Goal: Task Accomplishment & Management: Use online tool/utility

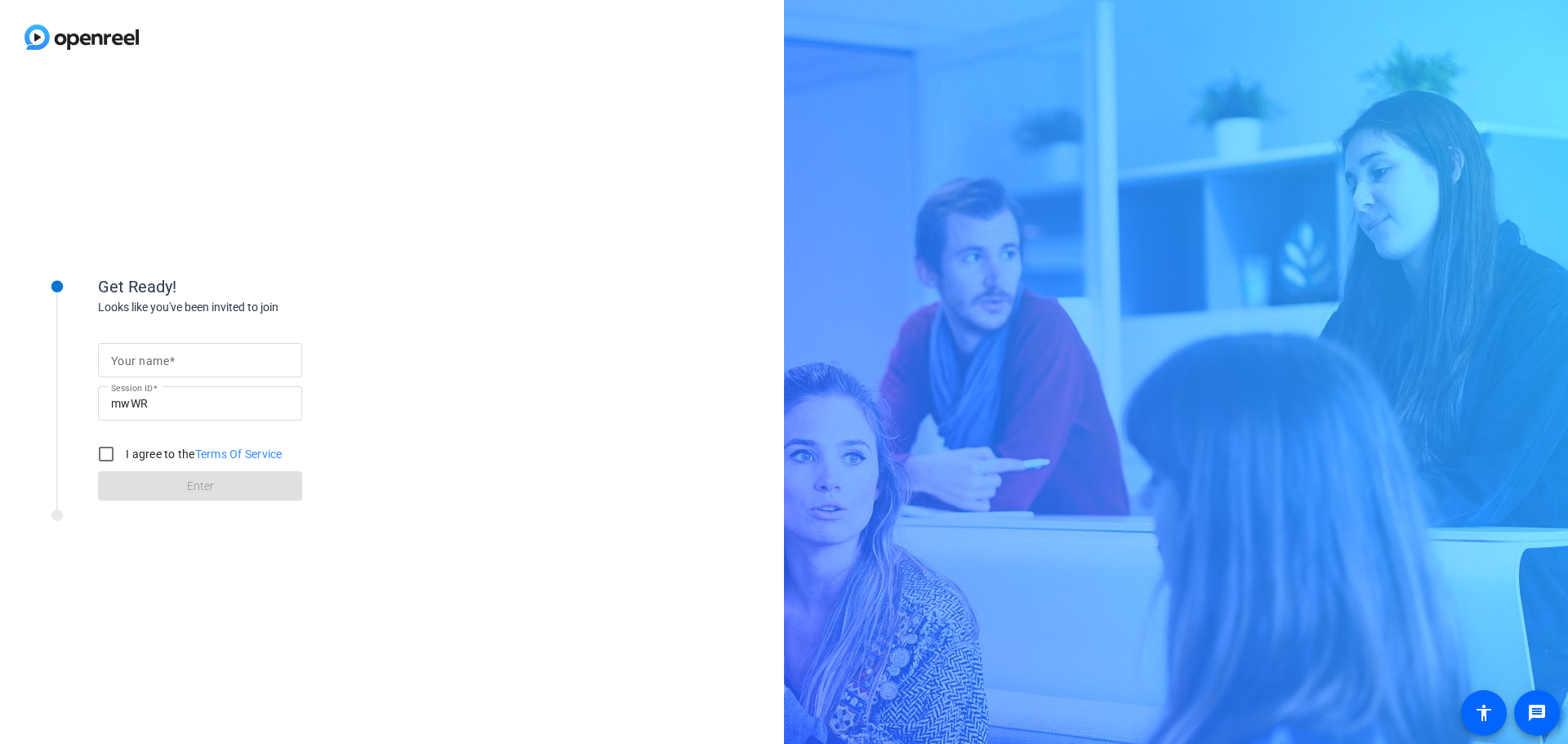
click at [233, 362] on input "Your name" at bounding box center [200, 360] width 178 height 19
type input "[PERSON_NAME]"
click at [109, 452] on input "I agree to the Terms Of Service" at bounding box center [105, 453] width 33 height 33
checkbox input "true"
click at [203, 491] on span "Enter" at bounding box center [200, 487] width 27 height 18
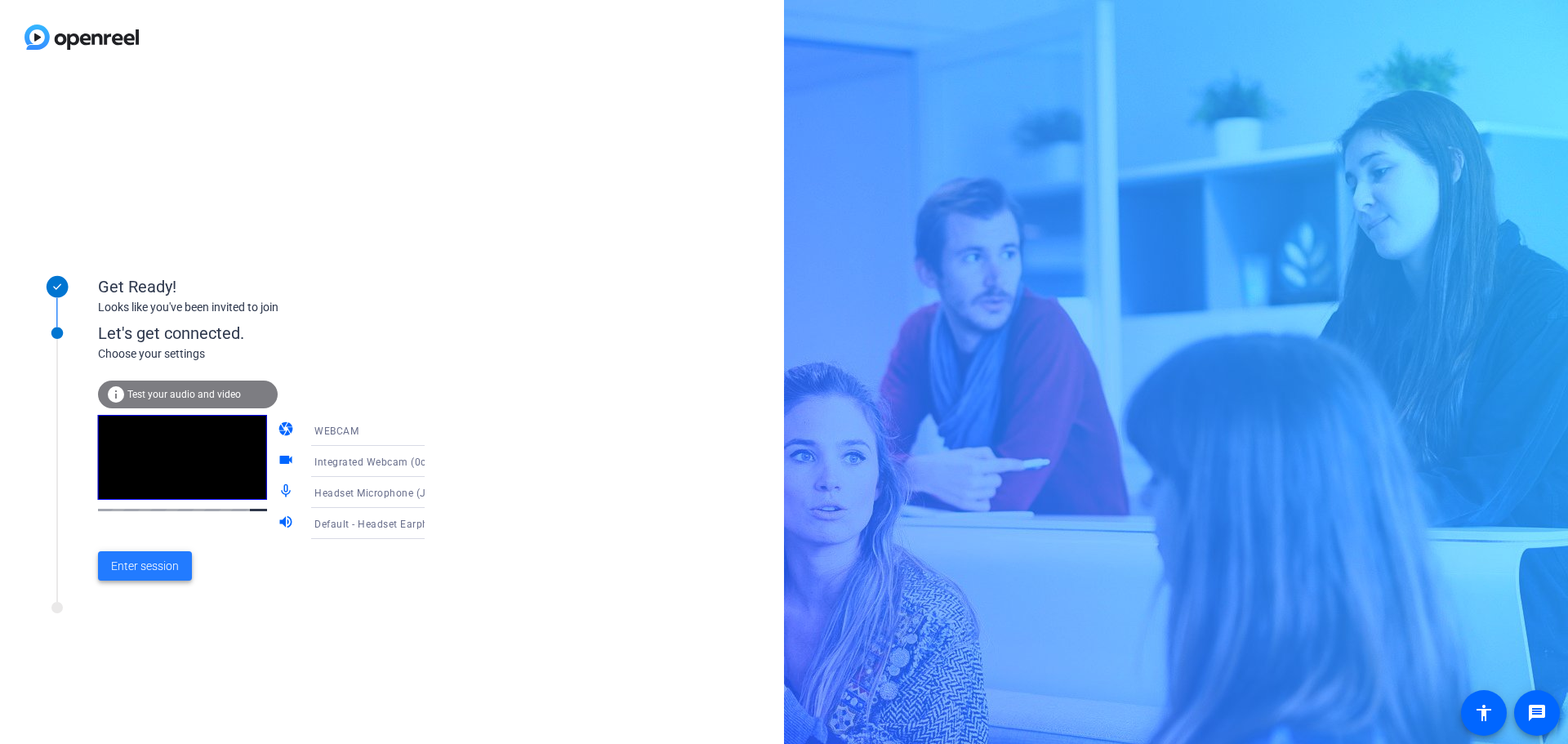
click at [175, 565] on span "Enter session" at bounding box center [144, 567] width 68 height 18
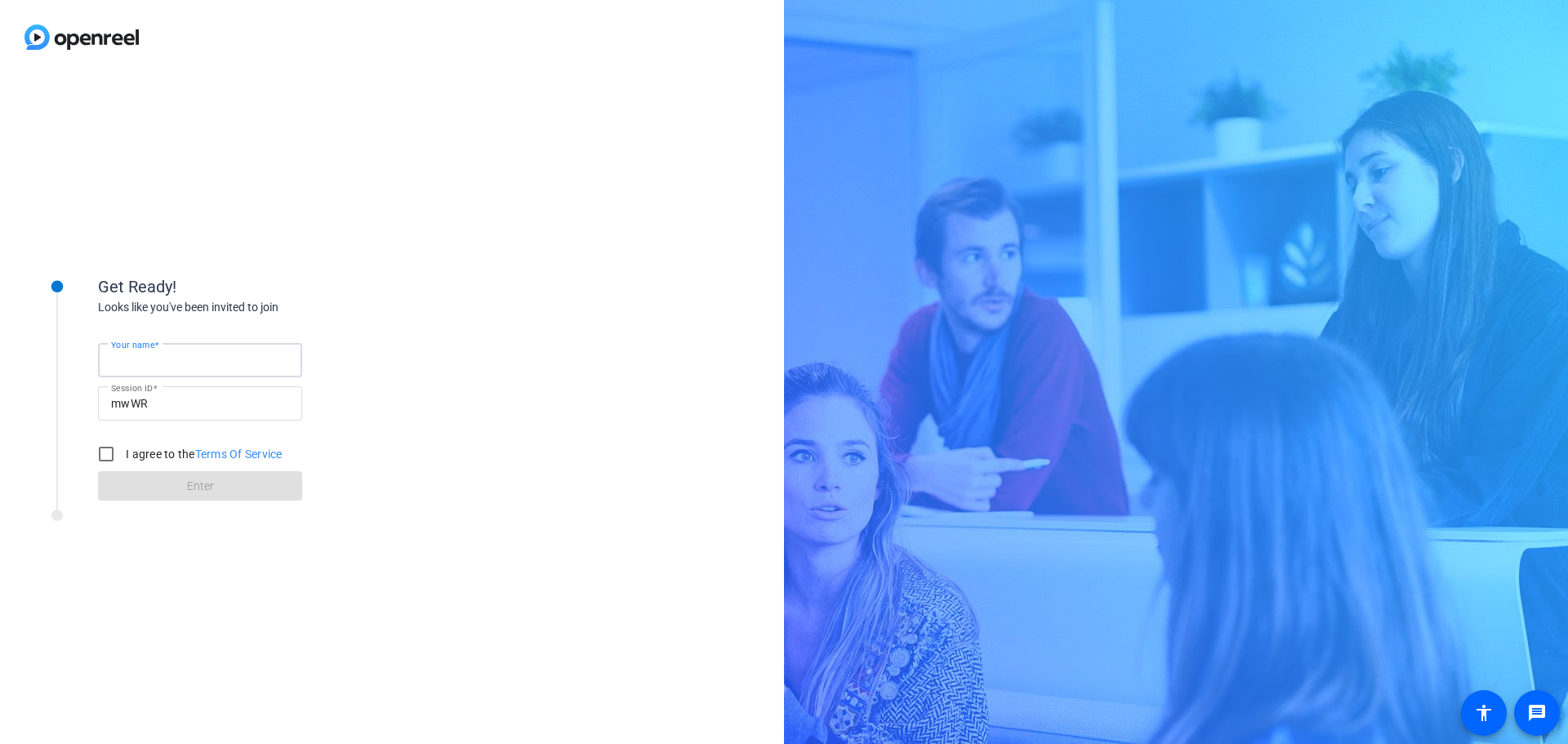
click at [222, 363] on input "Your name" at bounding box center [200, 360] width 178 height 19
type input "Shawn Jones - HealthTrust"
click at [113, 449] on input "I agree to the Terms Of Service" at bounding box center [105, 453] width 33 height 33
checkbox input "true"
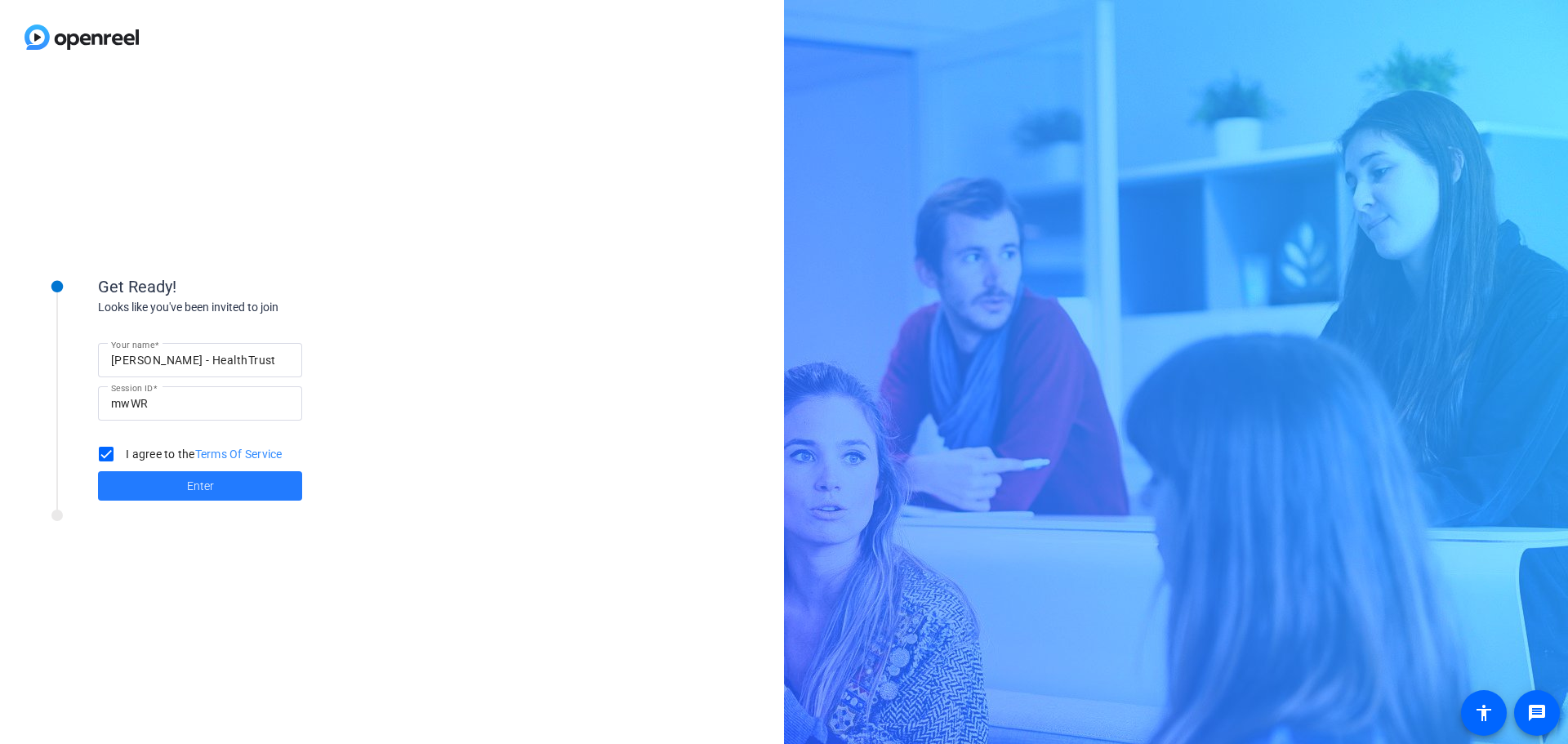
click at [176, 502] on span at bounding box center [200, 486] width 204 height 40
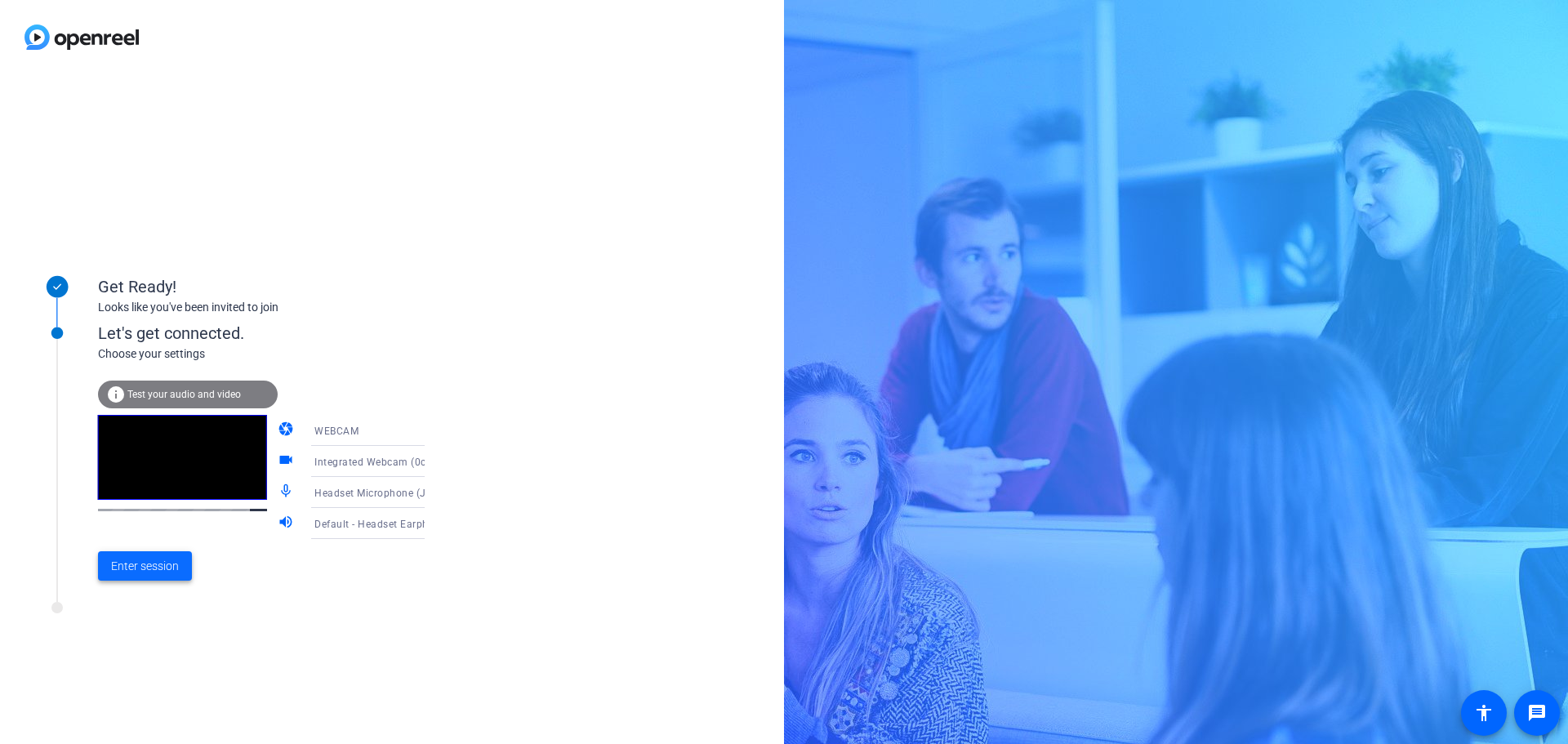
click at [149, 572] on span "Enter session" at bounding box center [144, 567] width 68 height 18
